Goal: Navigation & Orientation: Find specific page/section

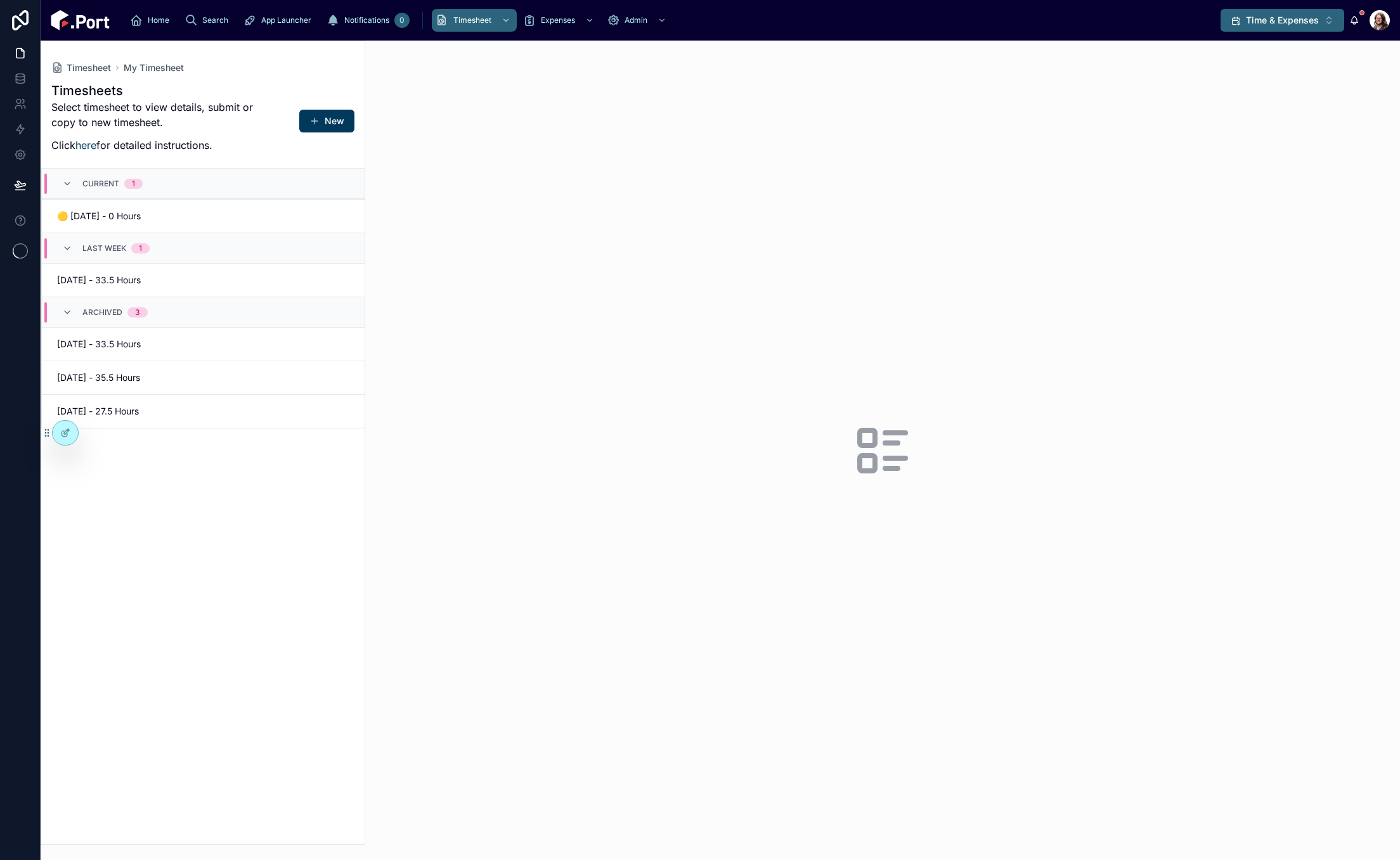
click at [1250, 27] on button "Time & Expenses Alt 14" at bounding box center [1282, 20] width 124 height 23
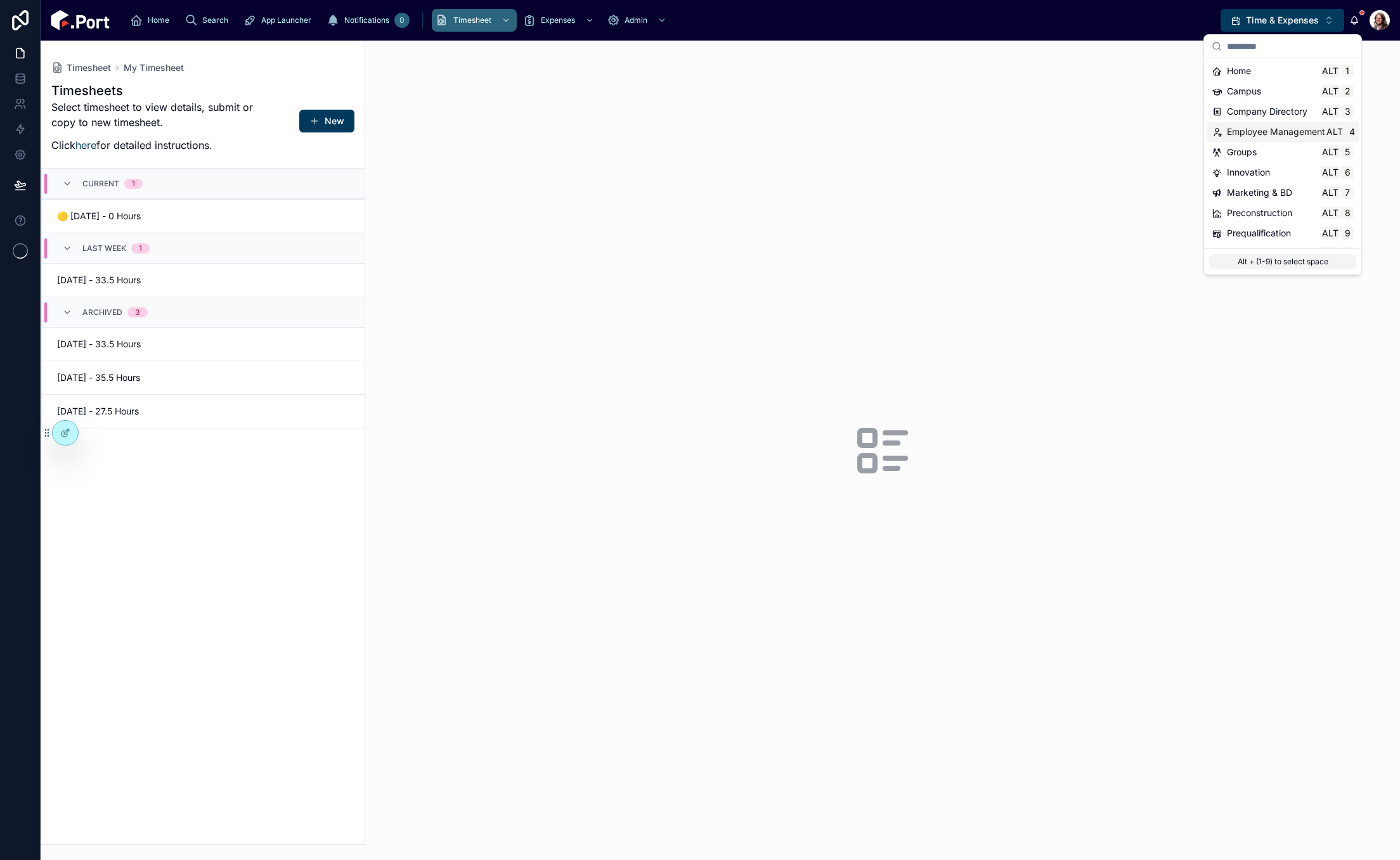
click at [1272, 115] on span "Company Directory" at bounding box center [1267, 112] width 80 height 13
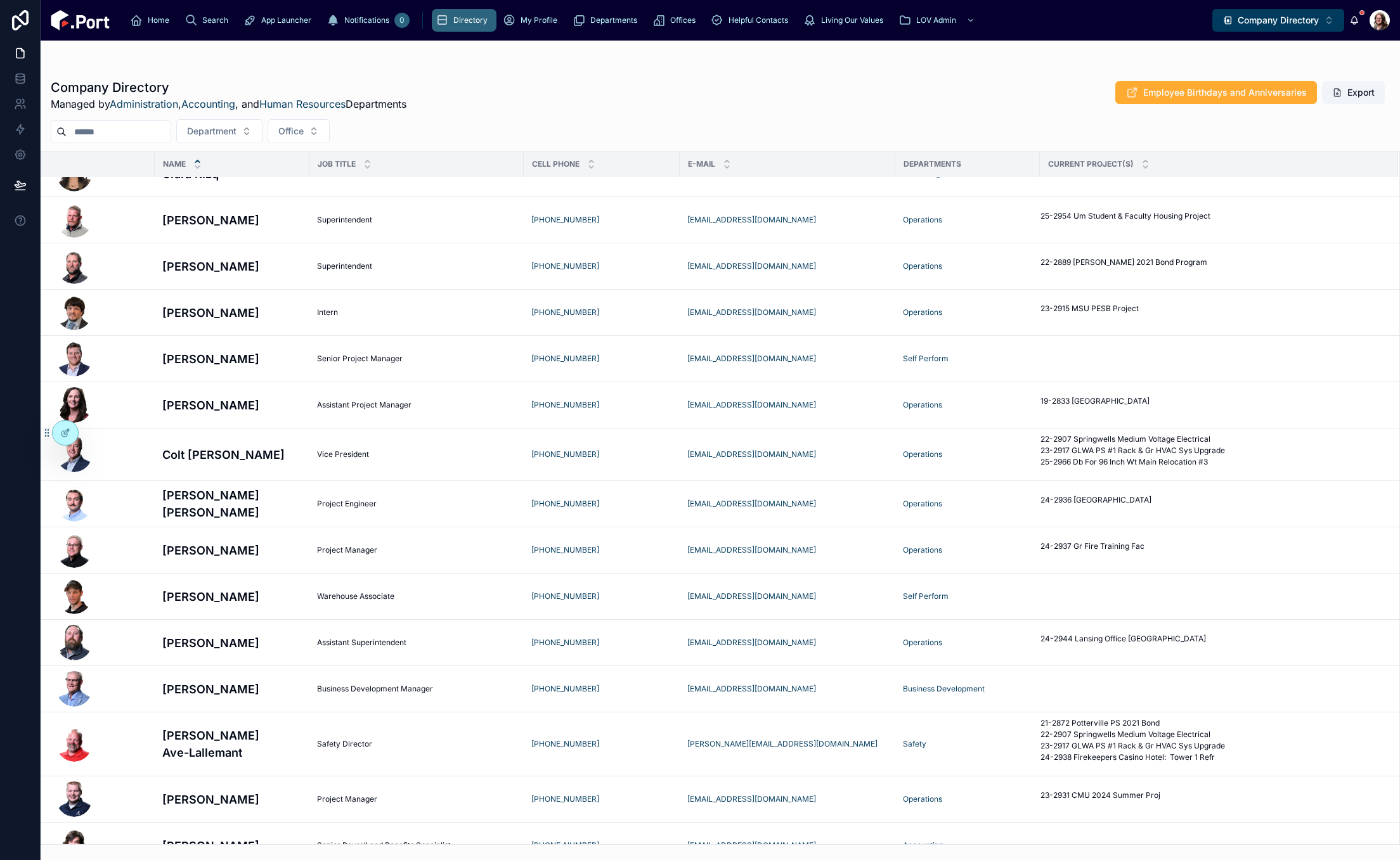
scroll to position [2915, 0]
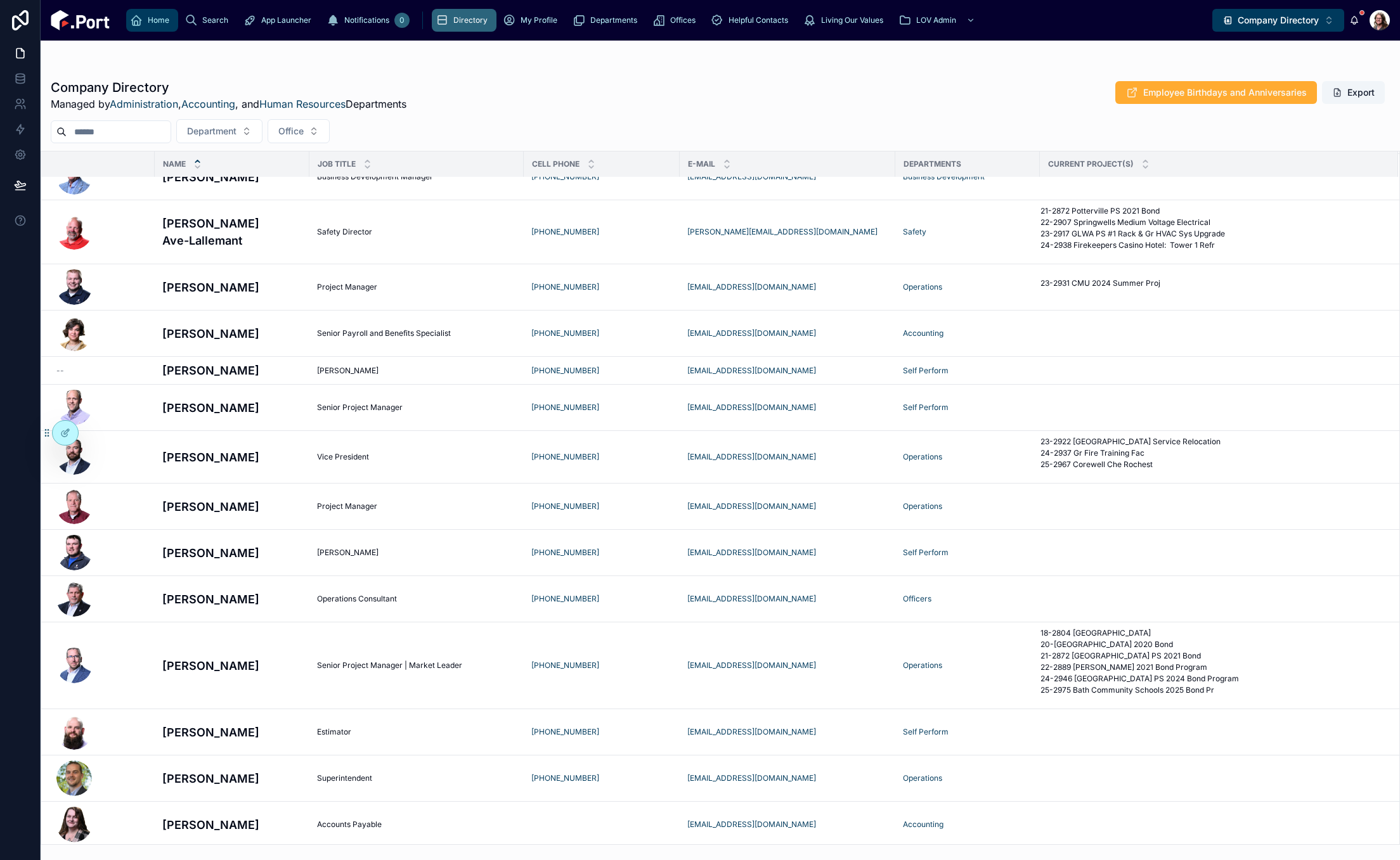
click at [137, 16] on icon "scrollable content" at bounding box center [136, 20] width 13 height 13
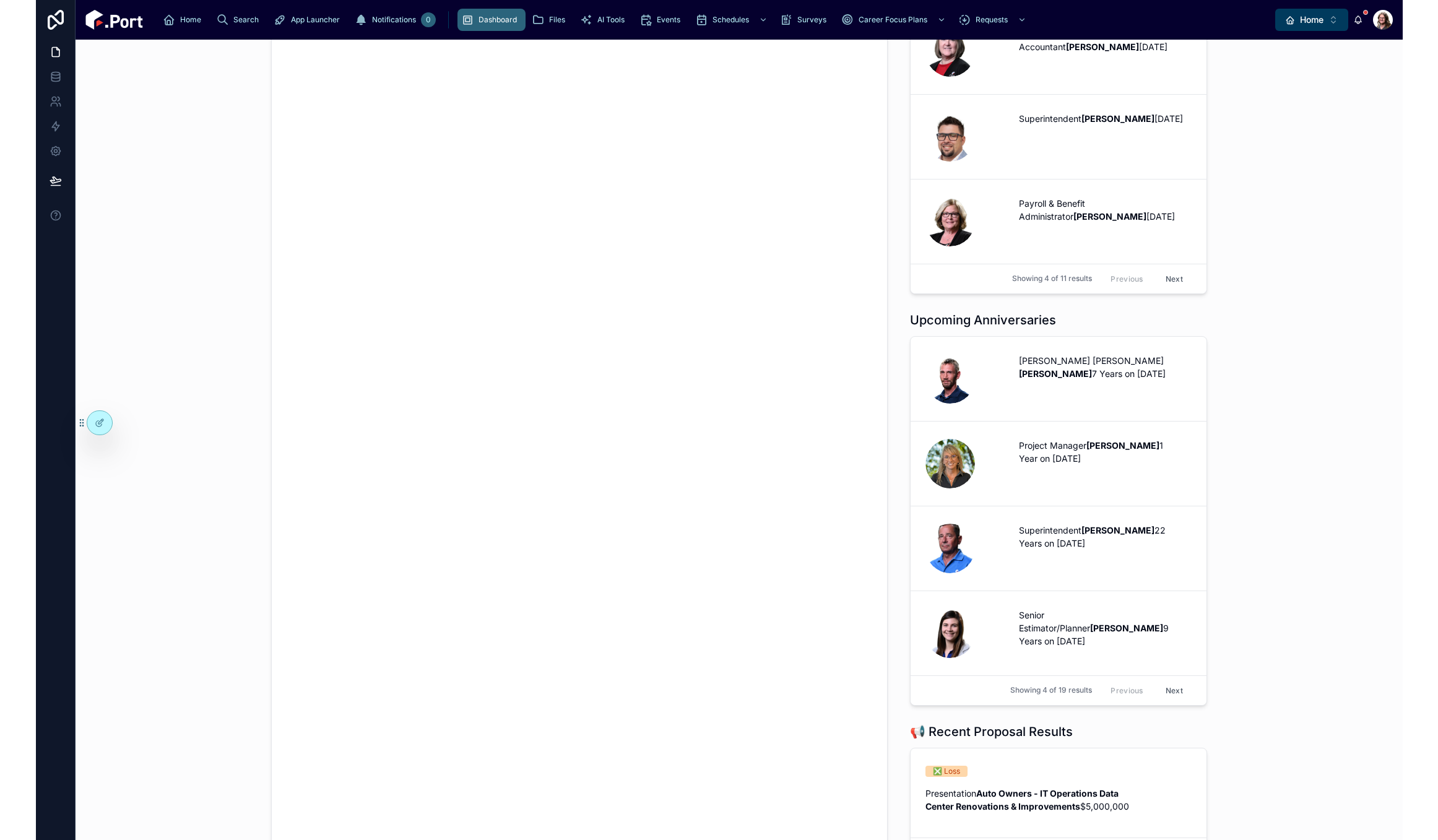
scroll to position [1300, 0]
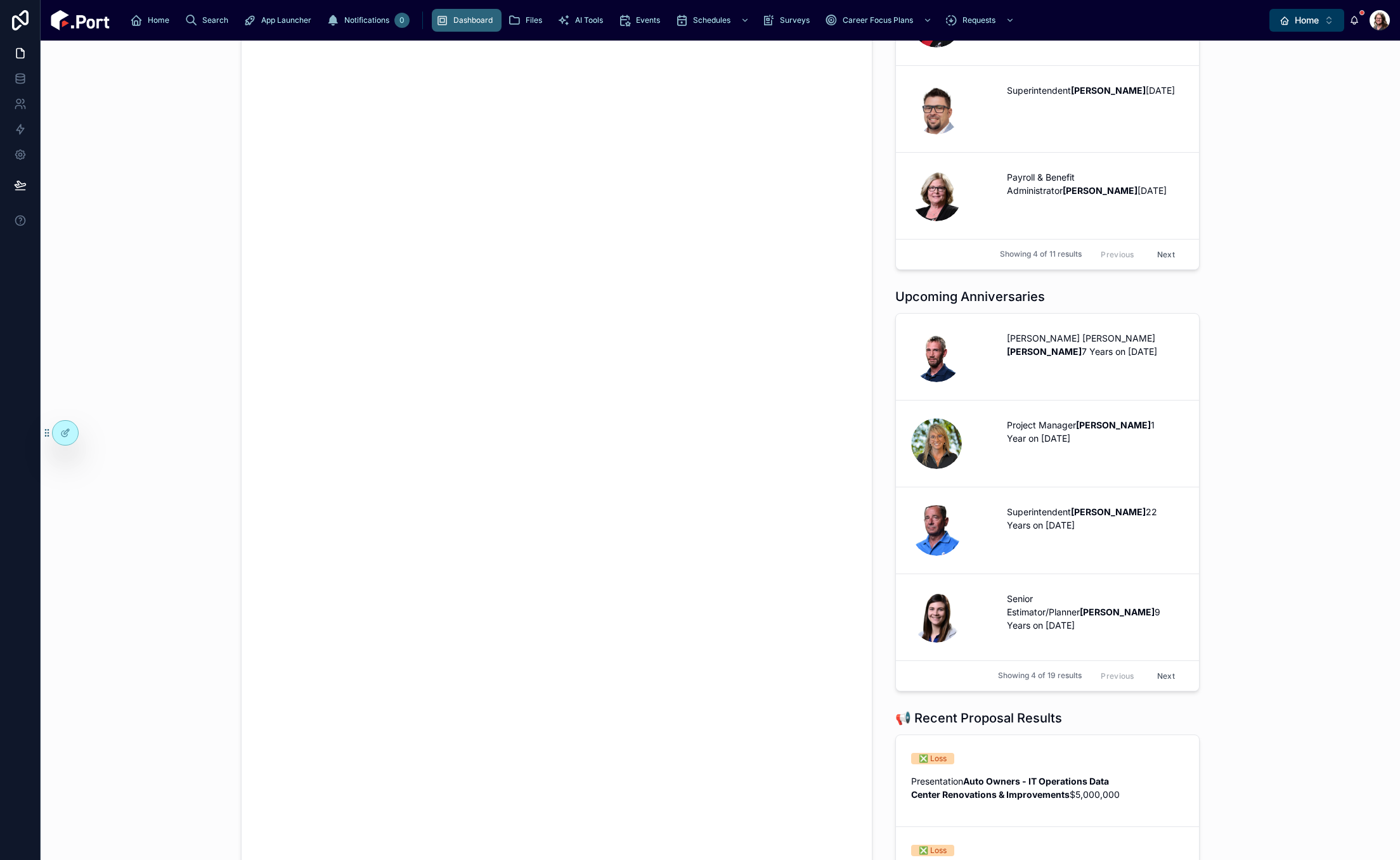
click at [1166, 686] on button "Next" at bounding box center [1166, 675] width 36 height 19
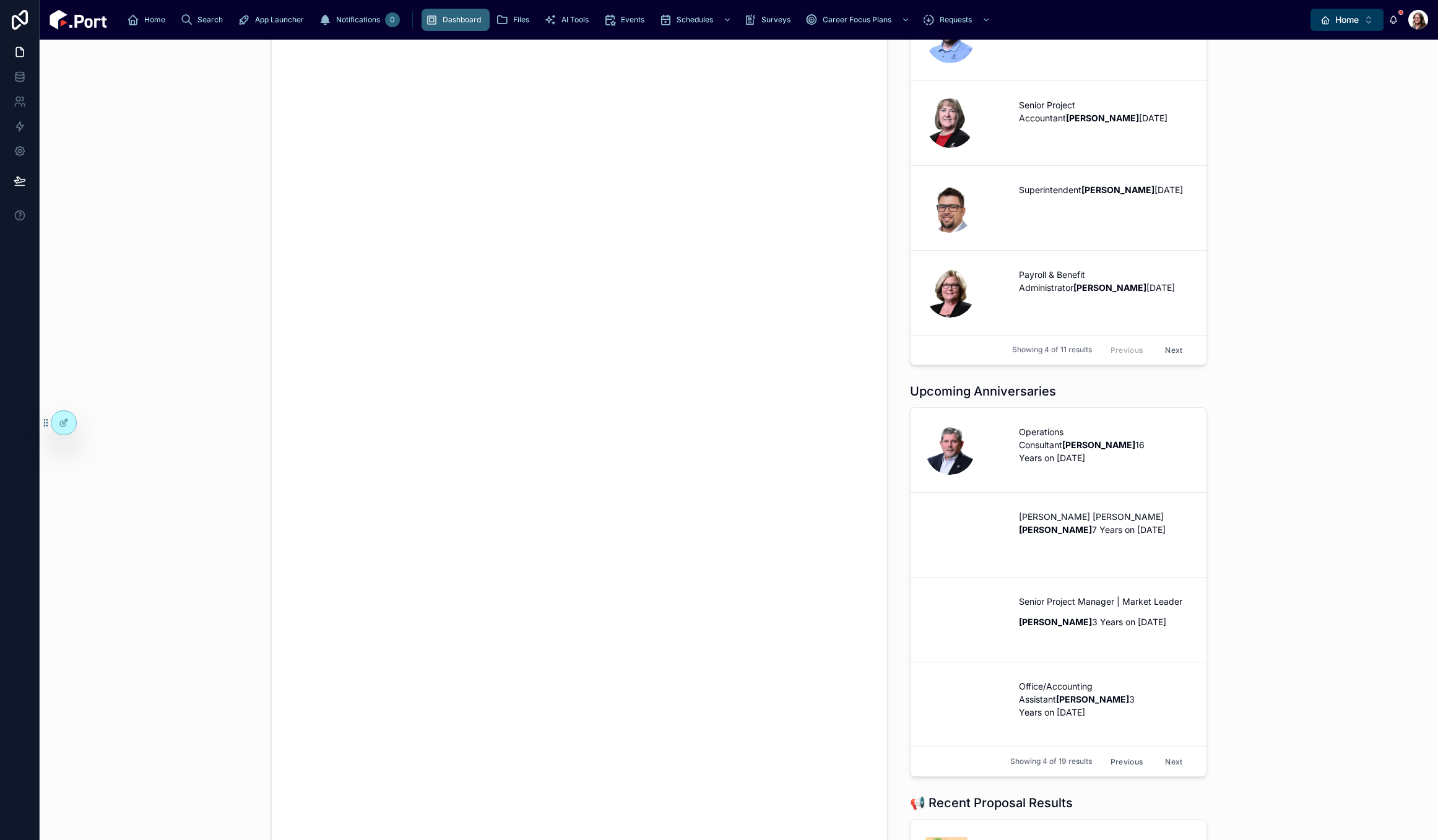
scroll to position [1059, 0]
